Goal: Task Accomplishment & Management: Manage account settings

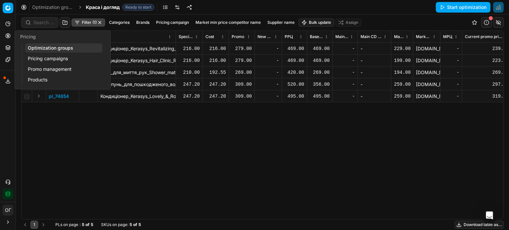
click at [7, 35] on icon at bounding box center [8, 36] width 2 height 2
click at [31, 46] on link "Optimization groups" at bounding box center [63, 47] width 77 height 9
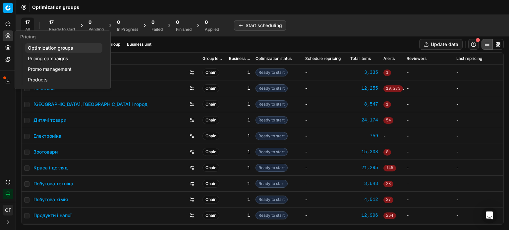
click at [69, 22] on div "17" at bounding box center [62, 22] width 26 height 7
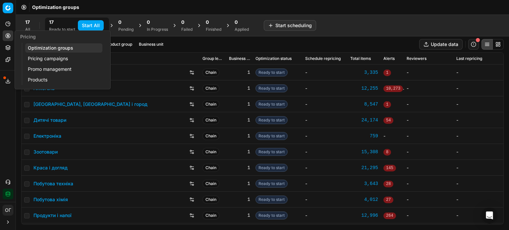
click at [30, 56] on link "Pricing campaigns" at bounding box center [63, 58] width 77 height 9
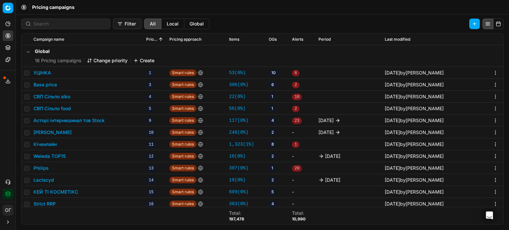
click at [49, 85] on button "Base price" at bounding box center [45, 85] width 24 height 7
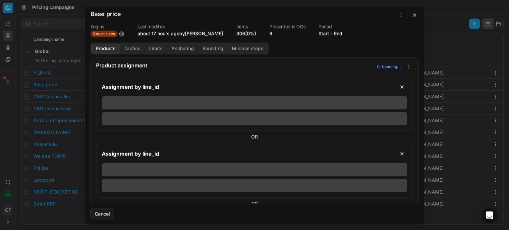
click at [253, 34] on link "306 (0%)" at bounding box center [246, 33] width 20 height 7
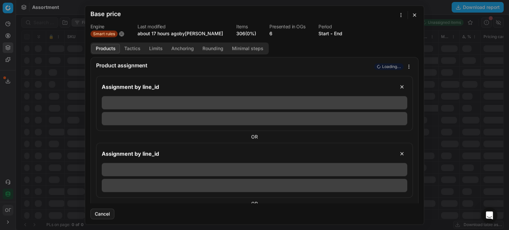
click at [415, 16] on button "button" at bounding box center [415, 15] width 8 height 8
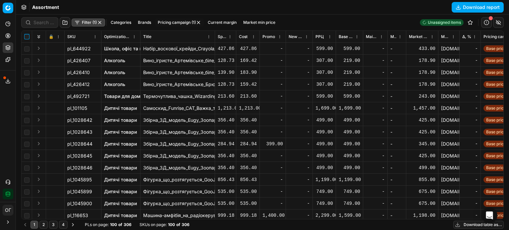
click at [25, 35] on input "checkbox" at bounding box center [26, 36] width 5 height 5
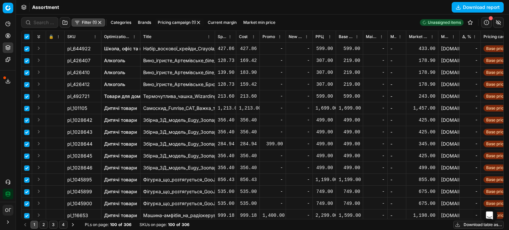
checkbox input "true"
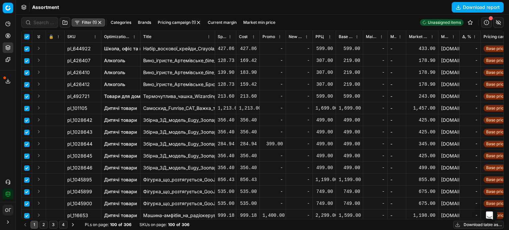
checkbox input "true"
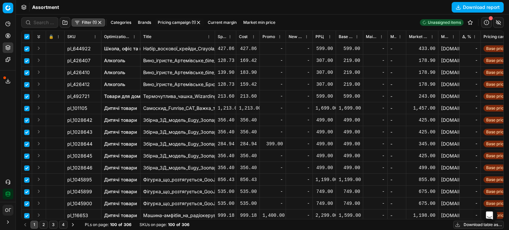
checkbox input "true"
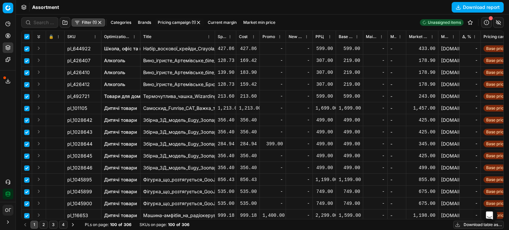
checkbox input "true"
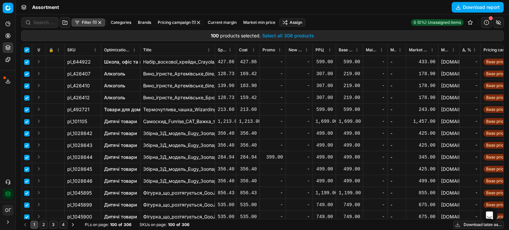
click at [291, 35] on button "Select all 306 products" at bounding box center [288, 35] width 52 height 7
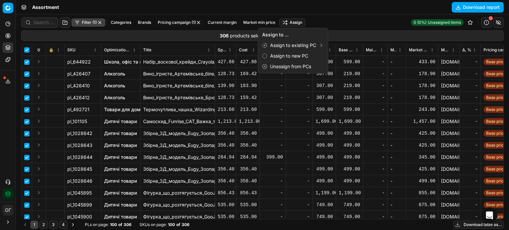
click at [292, 26] on html "Pricing platform Analytics Pricing Product portfolio Templates Export service 1…" at bounding box center [254, 115] width 509 height 230
click at [306, 71] on div "Unassign from PCs" at bounding box center [293, 66] width 67 height 11
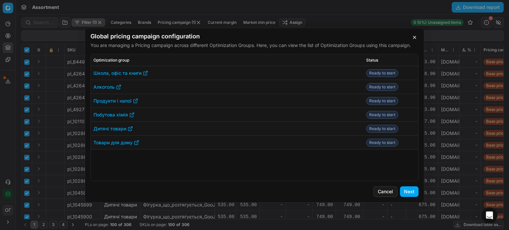
click at [406, 192] on button "Next" at bounding box center [409, 192] width 19 height 11
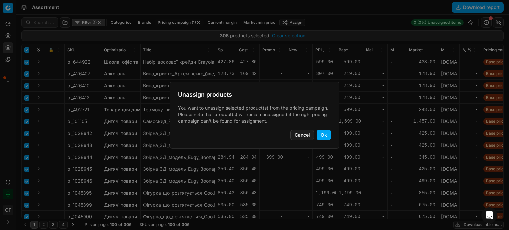
click at [328, 134] on button "Ok" at bounding box center [324, 135] width 14 height 11
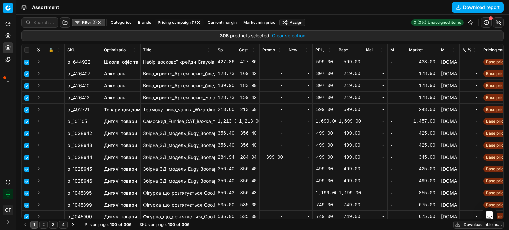
checkbox input "false"
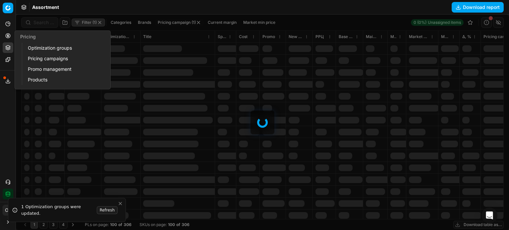
click at [6, 36] on icon at bounding box center [7, 35] width 5 height 5
click at [31, 48] on link "Optimization groups" at bounding box center [63, 47] width 77 height 9
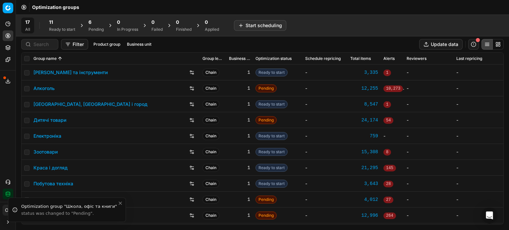
click at [91, 24] on span "6" at bounding box center [90, 22] width 3 height 7
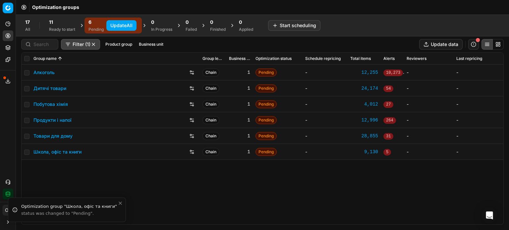
click at [123, 26] on button "Update All" at bounding box center [121, 25] width 30 height 11
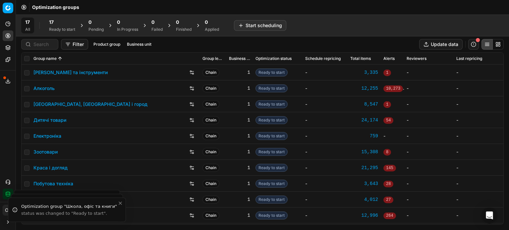
click at [11, 46] on button "Product portfolio" at bounding box center [8, 47] width 11 height 11
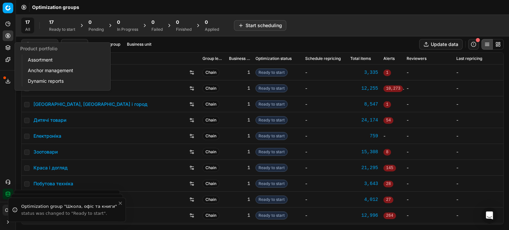
click at [33, 59] on link "Assortment" at bounding box center [63, 59] width 77 height 9
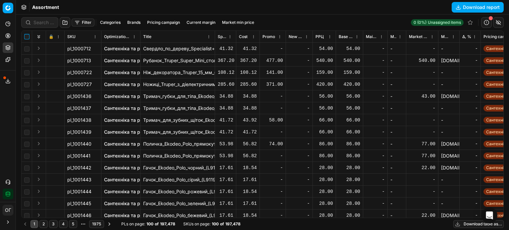
click at [27, 37] on input "checkbox" at bounding box center [26, 36] width 5 height 5
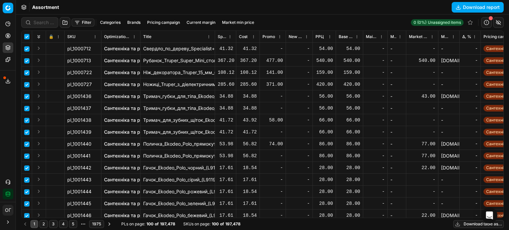
checkbox input "true"
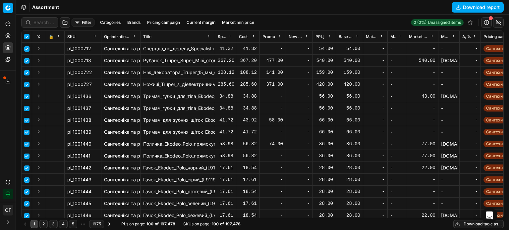
checkbox input "true"
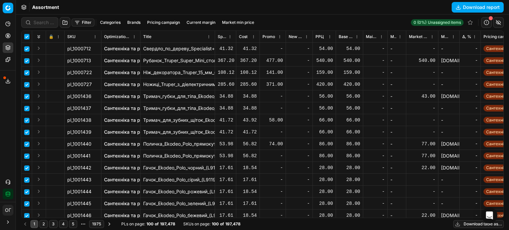
checkbox input "true"
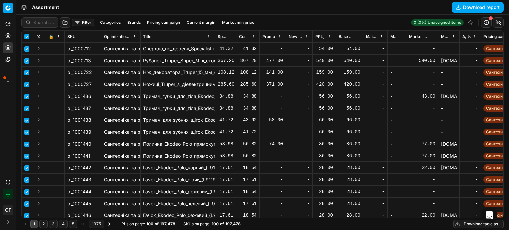
checkbox input "true"
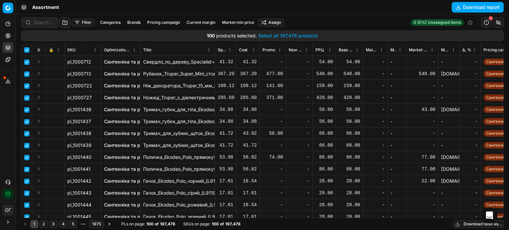
click at [285, 34] on button "Select all 197,478 products" at bounding box center [288, 35] width 60 height 7
click at [83, 21] on button "Filter" at bounding box center [83, 23] width 23 height 8
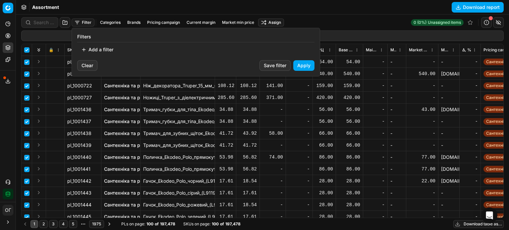
click at [119, 13] on html "Pricing platform Analytics Pricing Product portfolio Templates Export service 1…" at bounding box center [254, 115] width 509 height 230
